Goal: Task Accomplishment & Management: Manage account settings

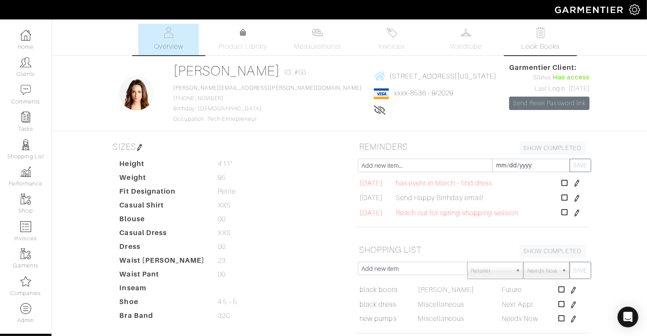
click at [545, 35] on img at bounding box center [540, 32] width 11 height 11
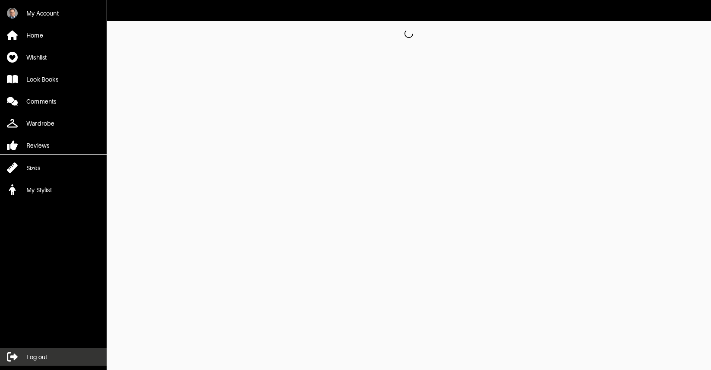
click at [30, 360] on div "Log out" at bounding box center [36, 357] width 21 height 9
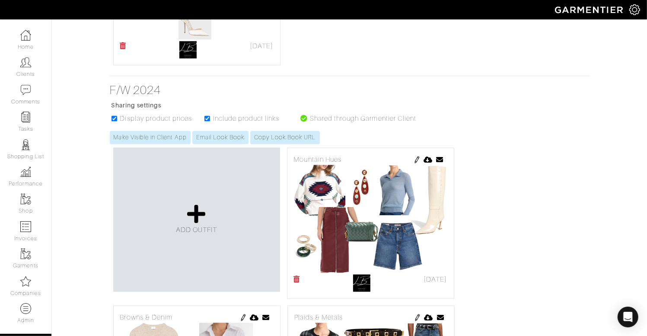
scroll to position [3592, 0]
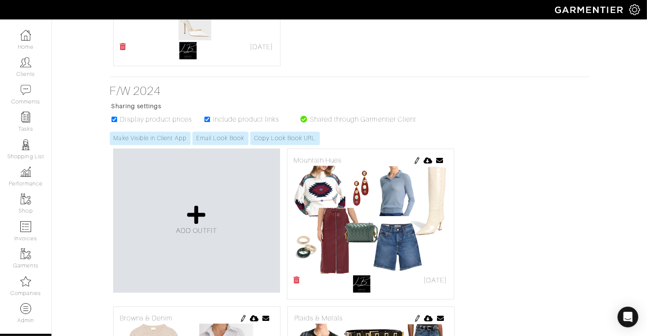
click at [289, 127] on ul "Display product prices Include product links Shared through Garmentier Client" at bounding box center [264, 122] width 303 height 17
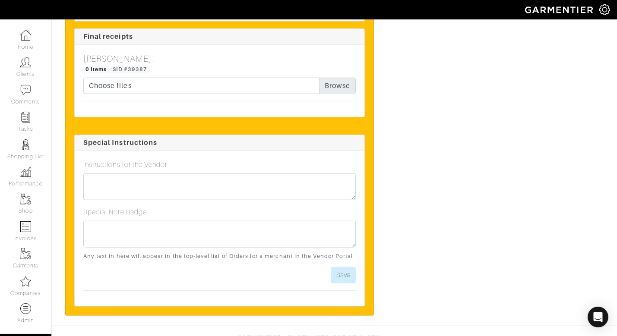
scroll to position [1749, 0]
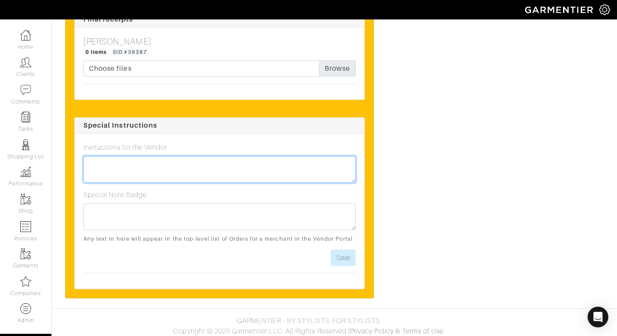
click at [201, 161] on textarea at bounding box center [219, 169] width 273 height 27
type textarea "Please messenger to client before end of day on Friday 8/22!"
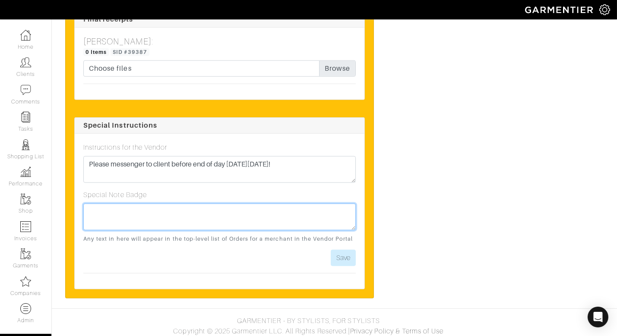
paste textarea "Please messenger to client before end of day on Friday 8/22!"
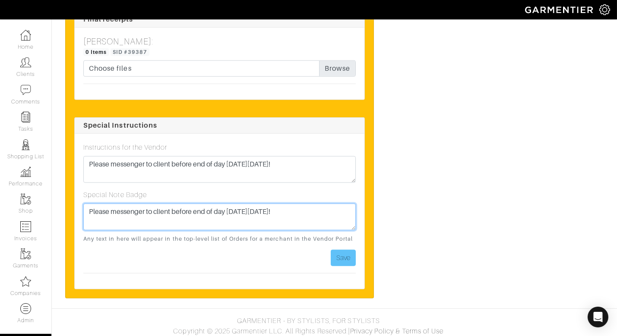
type textarea "Please messenger to client before end of day on Friday 8/22!"
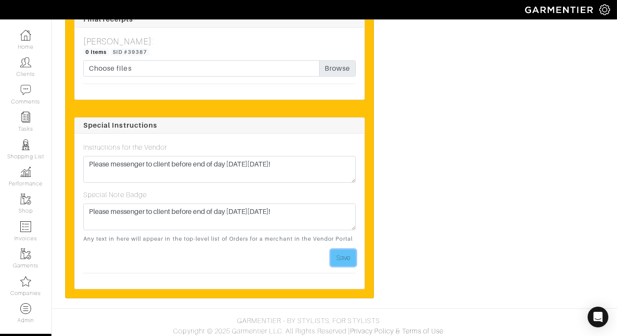
click at [350, 251] on button "Save" at bounding box center [343, 258] width 25 height 16
click at [343, 250] on button "Save" at bounding box center [343, 258] width 25 height 16
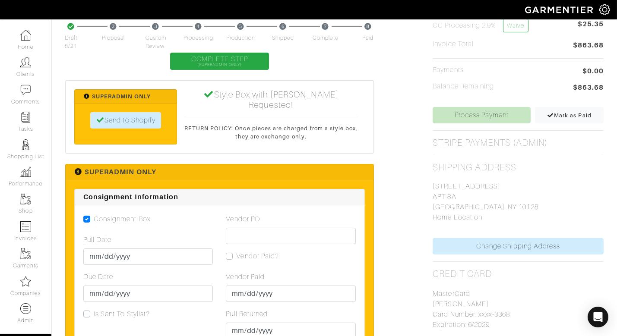
scroll to position [527, 0]
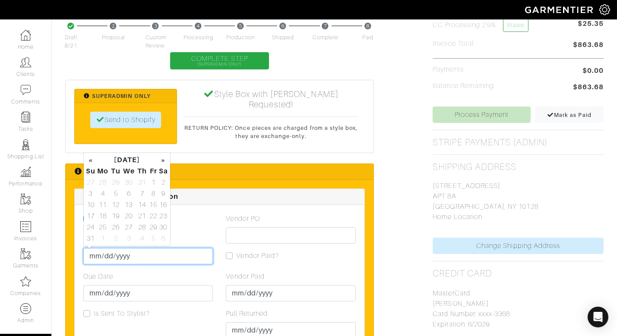
click at [91, 257] on input "Pull Date" at bounding box center [148, 256] width 130 height 16
click at [140, 216] on td "21" at bounding box center [142, 216] width 12 height 11
type input "[DATE]"
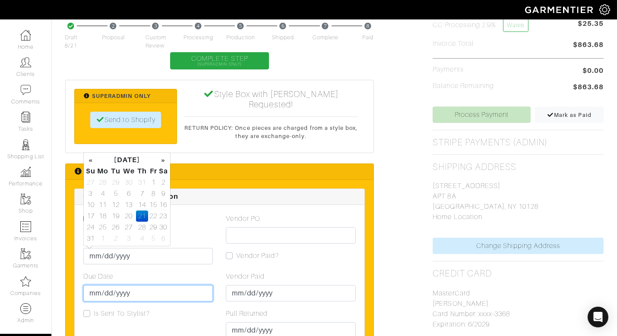
click at [100, 293] on input "Due Date" at bounding box center [148, 293] width 130 height 16
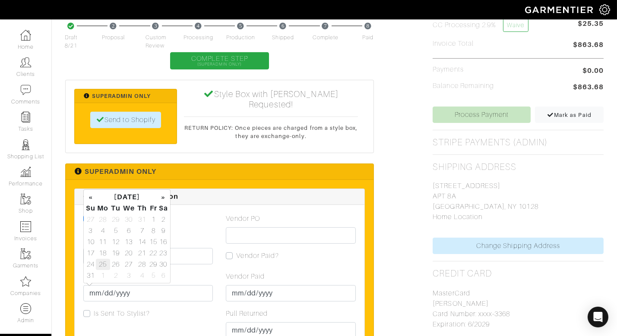
click at [102, 263] on td "25" at bounding box center [103, 264] width 14 height 11
type input "[DATE]"
drag, startPoint x: 219, startPoint y: 233, endPoint x: 220, endPoint y: 239, distance: 6.2
click at [219, 233] on div "Consignment Box Pull Date 2025-08-21 Due Date 2025-08-25 Is Sent To Stylist?" at bounding box center [148, 280] width 143 height 132
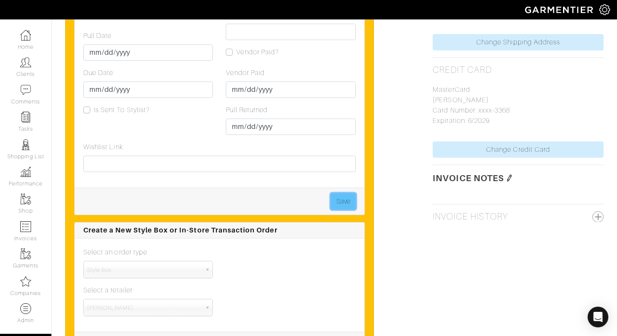
click at [347, 201] on button "Save" at bounding box center [343, 201] width 25 height 16
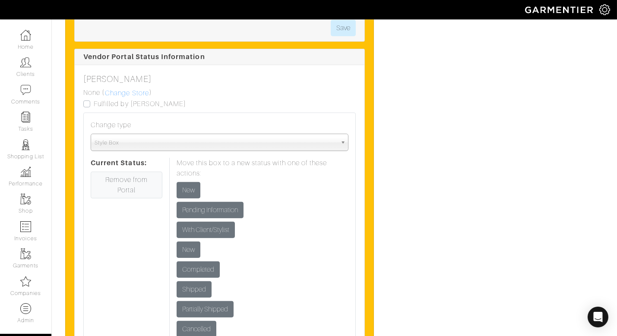
scroll to position [1097, 0]
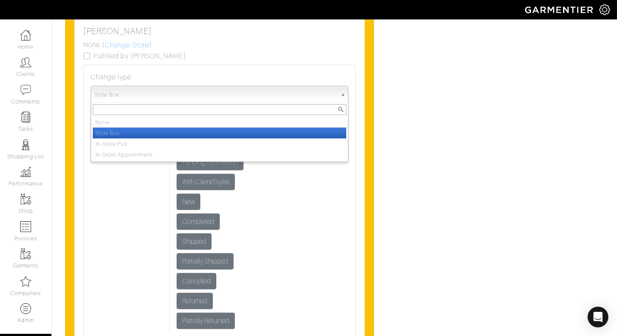
click at [159, 94] on span "Style Box" at bounding box center [216, 94] width 242 height 17
drag, startPoint x: 184, startPoint y: 69, endPoint x: 177, endPoint y: 64, distance: 8.4
click at [184, 69] on div "Change type None Style Box In-Store Pull In-Store Appointment Style Box None St…" at bounding box center [219, 203] width 273 height 276
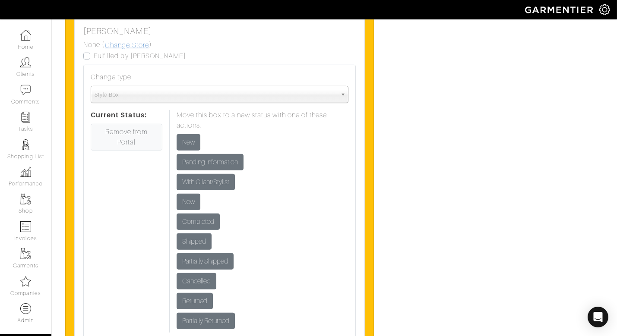
click at [128, 42] on link "Change Store" at bounding box center [127, 45] width 45 height 11
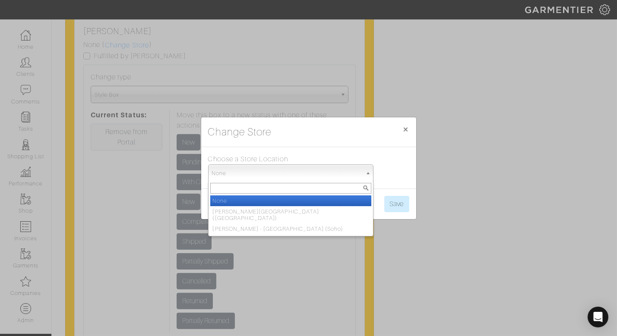
click at [247, 174] on span "None" at bounding box center [287, 173] width 150 height 17
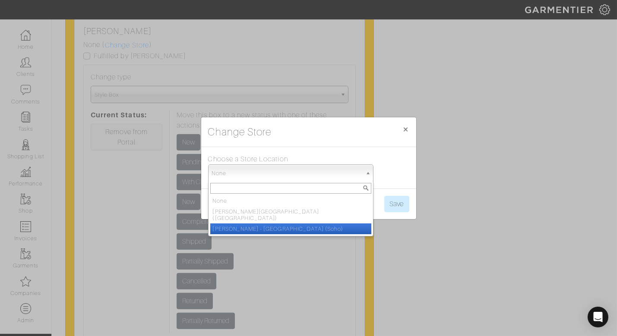
click at [253, 225] on li "Luca Faloni - NYC (Soho)" at bounding box center [290, 229] width 161 height 11
select select "91"
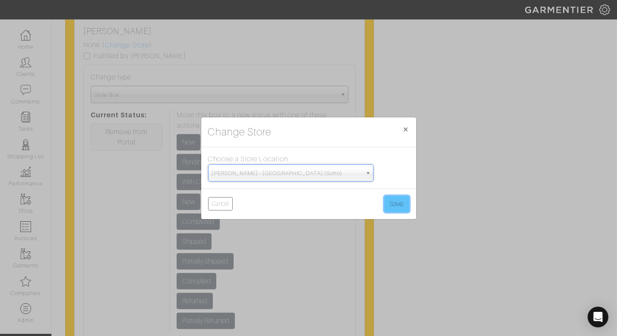
click at [402, 204] on button "Save" at bounding box center [396, 204] width 25 height 16
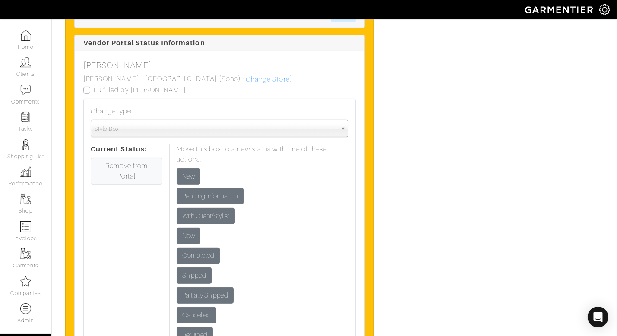
scroll to position [1022, 0]
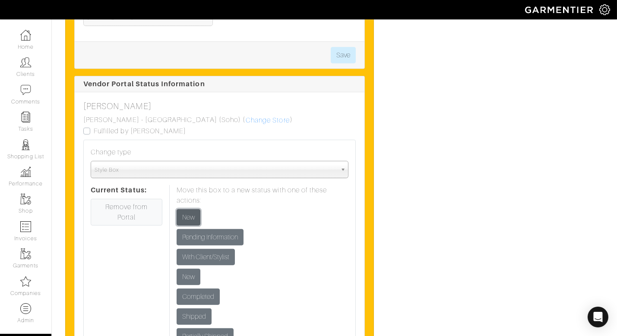
click at [189, 213] on input "New" at bounding box center [189, 217] width 24 height 16
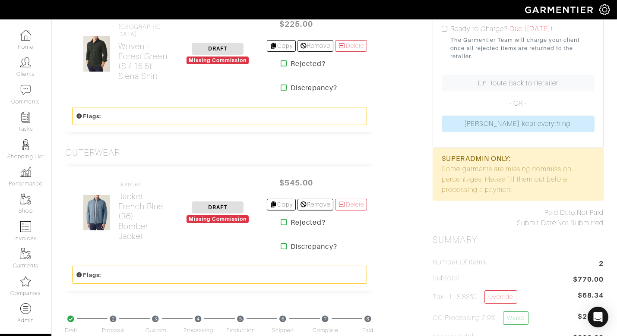
scroll to position [155, 0]
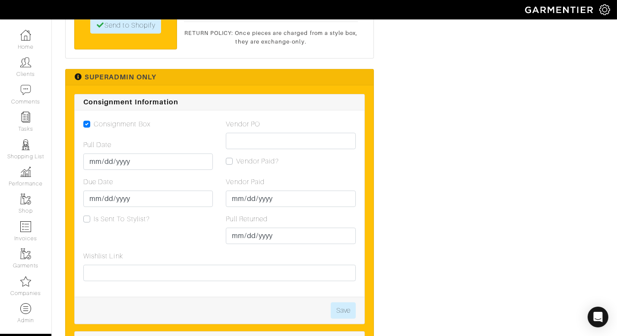
scroll to position [1320, 0]
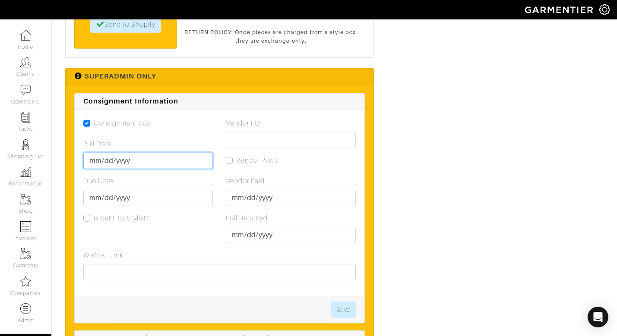
click at [98, 153] on input "Pull Date" at bounding box center [148, 161] width 130 height 16
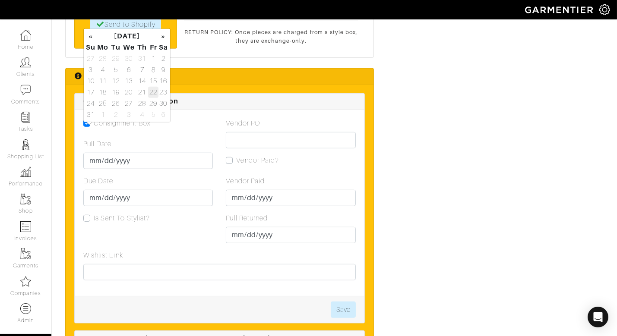
click at [149, 91] on td "22" at bounding box center [153, 92] width 10 height 11
type input "[DATE]"
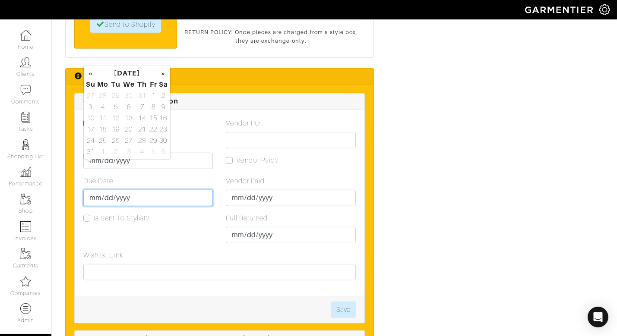
click at [96, 190] on input "Due Date" at bounding box center [148, 198] width 130 height 16
click at [148, 137] on td "29" at bounding box center [153, 140] width 10 height 11
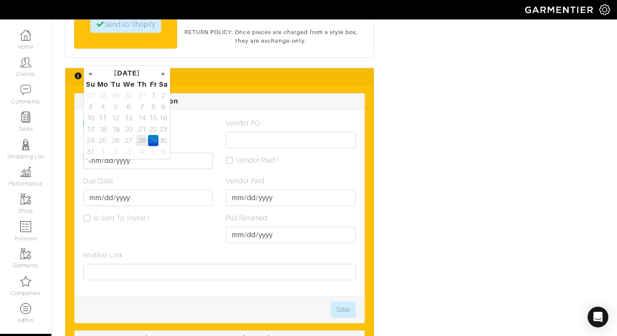
click at [142, 142] on td "28" at bounding box center [142, 140] width 12 height 11
type input "[DATE]"
click at [351, 302] on button "Save" at bounding box center [343, 310] width 25 height 16
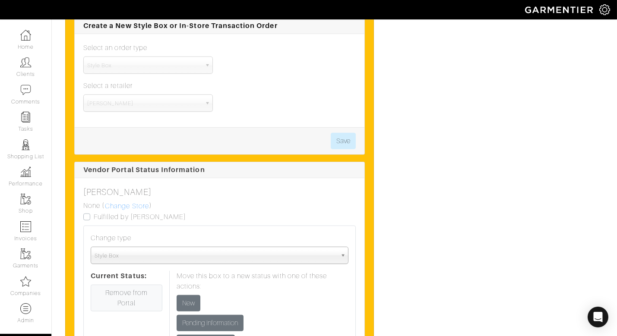
scroll to position [1636, 0]
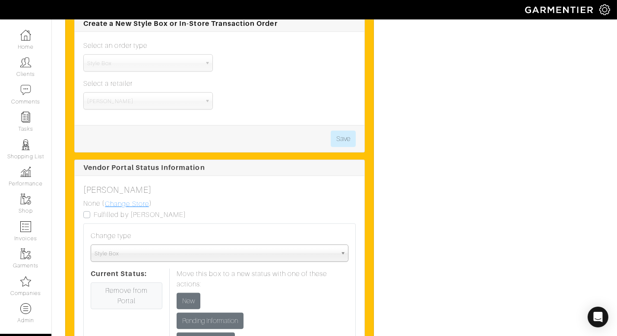
drag, startPoint x: 128, startPoint y: 174, endPoint x: 144, endPoint y: 171, distance: 16.3
click at [128, 199] on link "Change Store" at bounding box center [127, 204] width 45 height 11
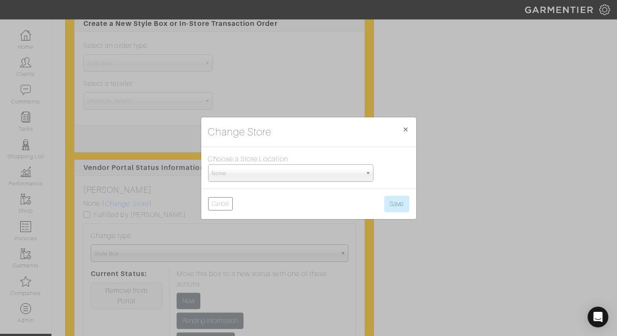
click at [241, 171] on span "None" at bounding box center [287, 173] width 150 height 17
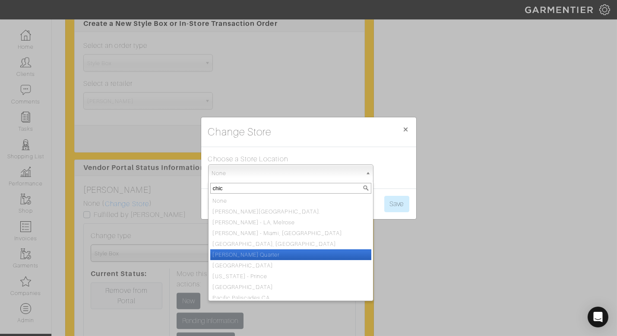
type input "chica"
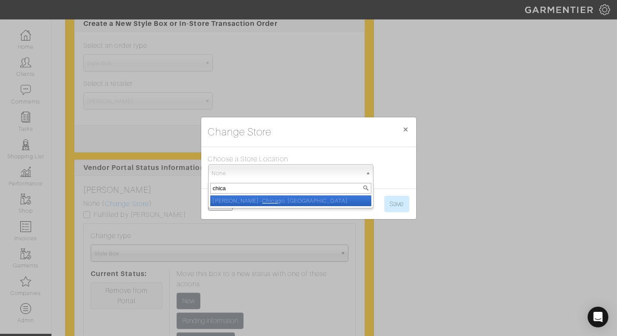
select select "5"
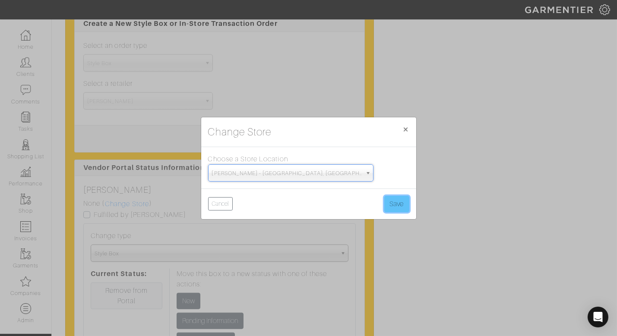
click at [385, 197] on button "Save" at bounding box center [396, 204] width 25 height 16
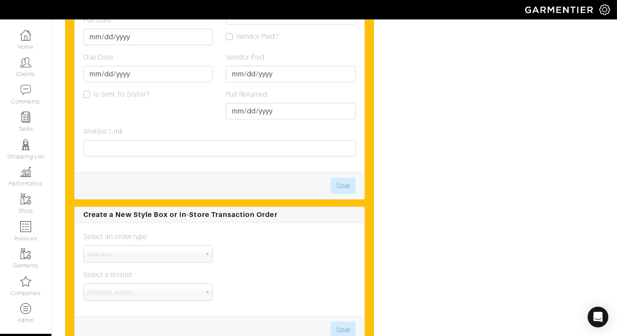
scroll to position [1441, 0]
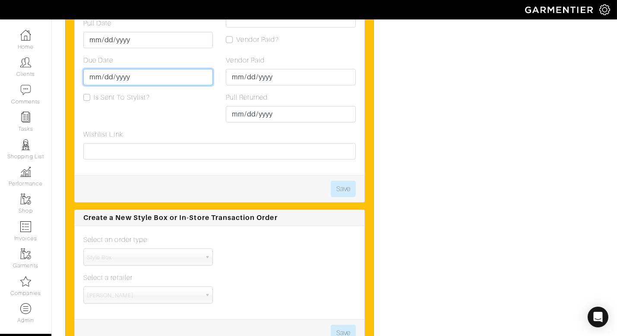
click at [106, 69] on input "[DATE]" at bounding box center [148, 77] width 130 height 16
click at [208, 97] on div "Consignment Box Pull Date [DATE] Due Date [DATE] Is Sent To Stylist?" at bounding box center [148, 63] width 143 height 132
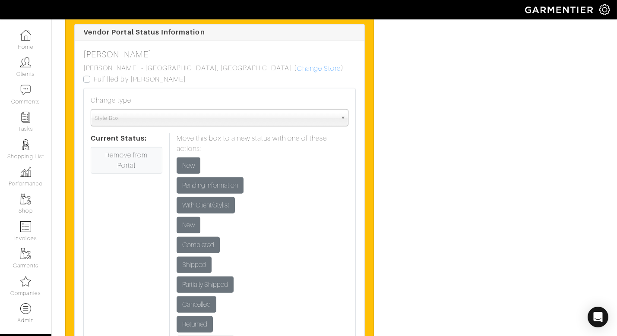
scroll to position [1771, 0]
click at [188, 158] on input "New" at bounding box center [189, 166] width 24 height 16
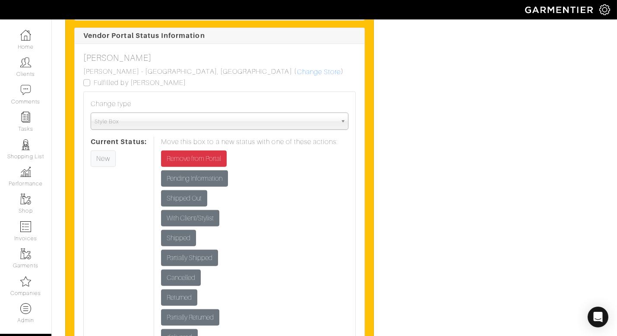
scroll to position [2447, 0]
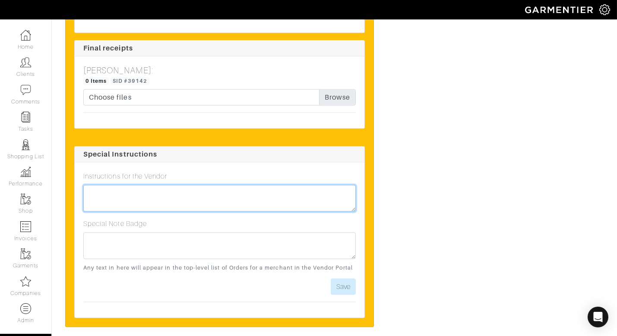
click at [199, 185] on textarea at bounding box center [219, 198] width 273 height 27
type textarea "Please expedite shipping - thank you!"
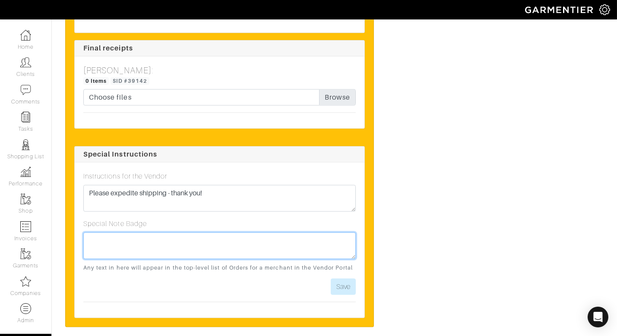
paste textarea "Please expedite shipping - thank you!"
type textarea "Please expedite shipping - thank you!"
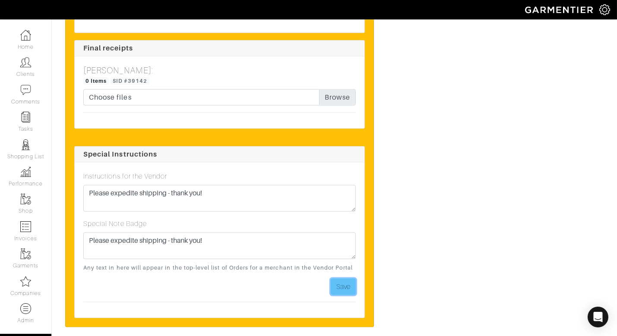
click at [342, 279] on button "Save" at bounding box center [343, 287] width 25 height 16
click at [345, 279] on button "Save" at bounding box center [343, 287] width 25 height 16
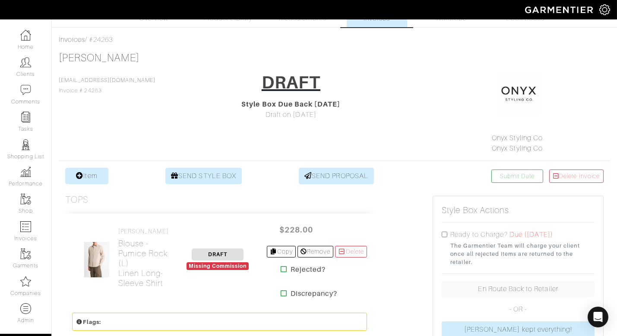
scroll to position [0, 0]
